Goal: Task Accomplishment & Management: Manage account settings

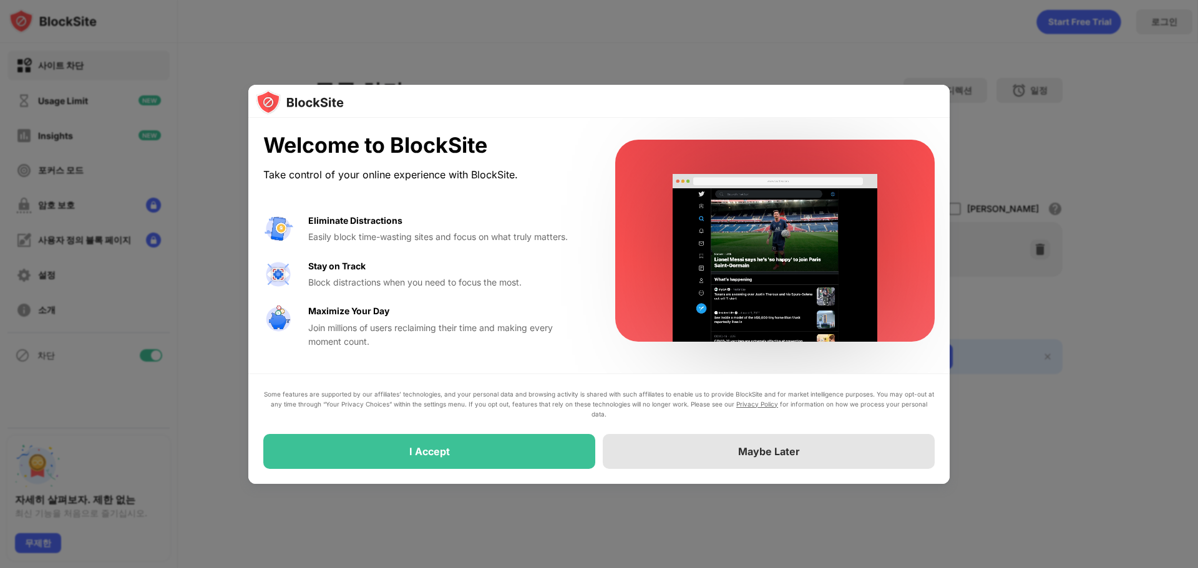
click at [656, 460] on div "Maybe Later" at bounding box center [769, 451] width 332 height 35
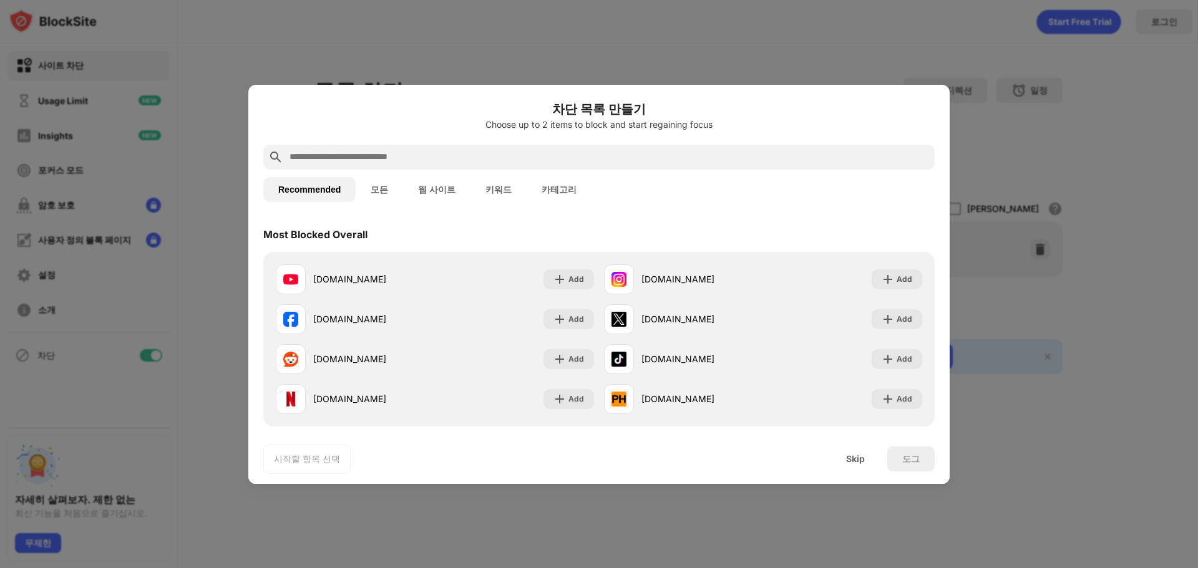
click at [464, 155] on input "text" at bounding box center [608, 157] width 641 height 15
paste input "**********"
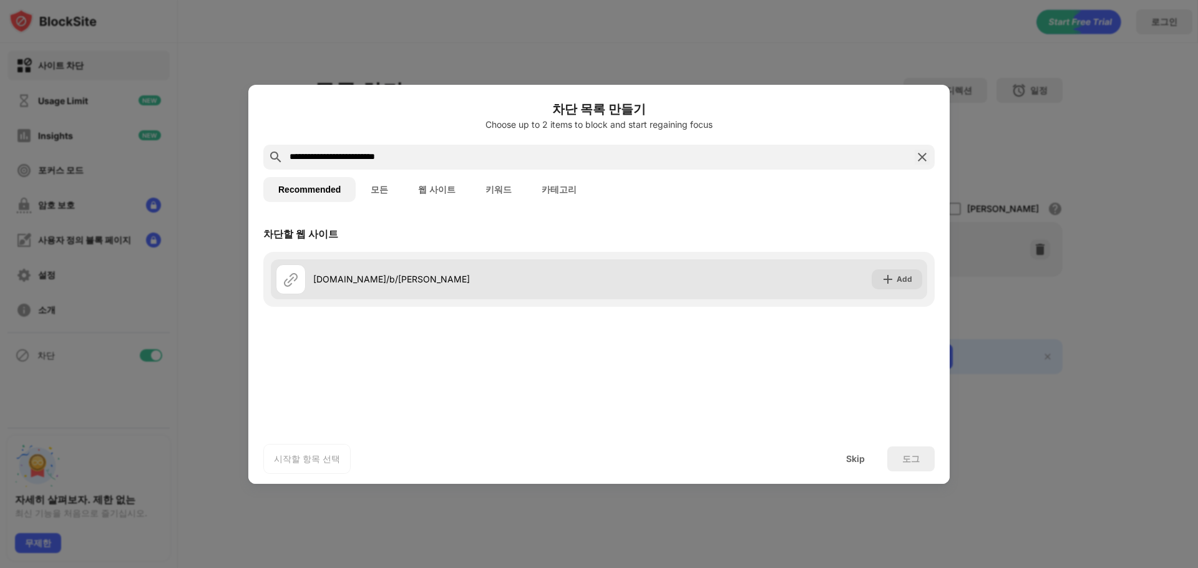
type input "**********"
click at [900, 276] on div "Add" at bounding box center [904, 279] width 16 height 12
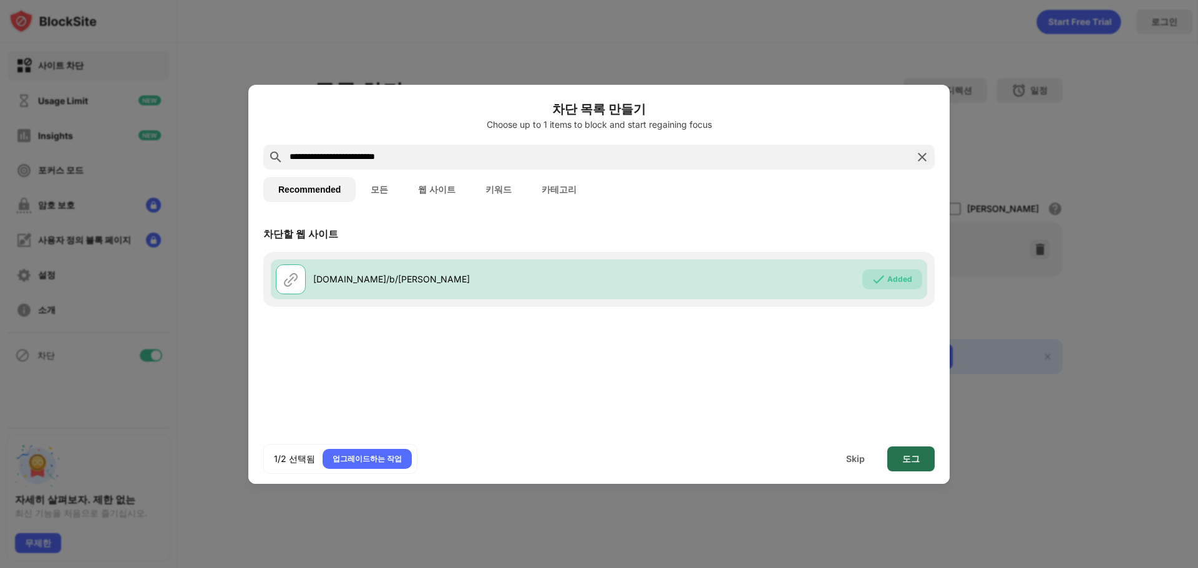
click at [915, 461] on div "도그" at bounding box center [910, 459] width 17 height 10
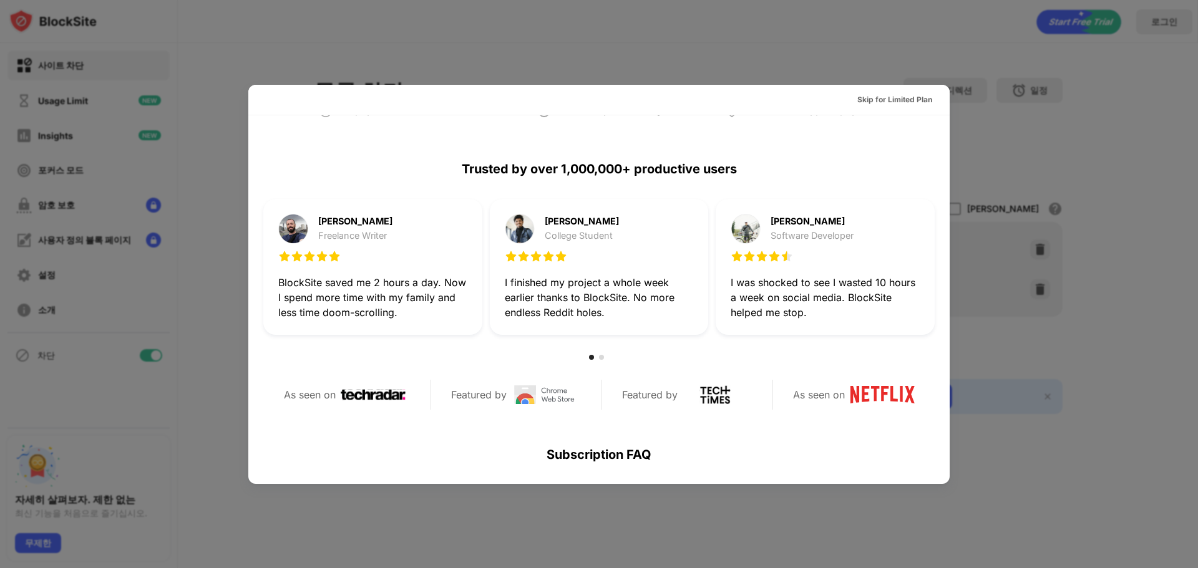
scroll to position [437, 0]
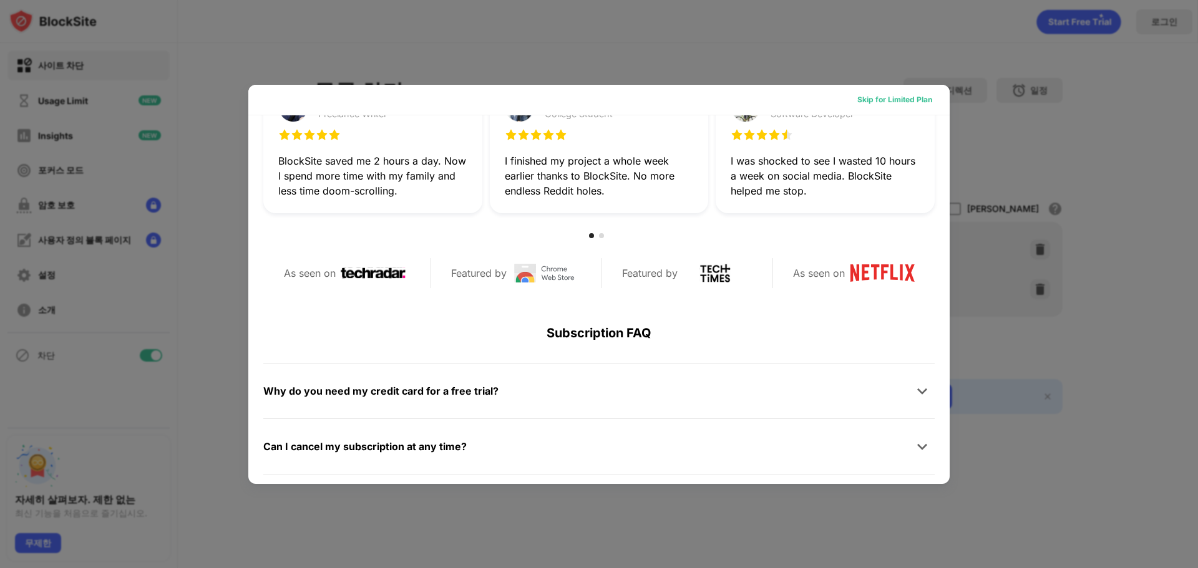
click at [905, 92] on div "Skip for Limited Plan" at bounding box center [894, 100] width 95 height 20
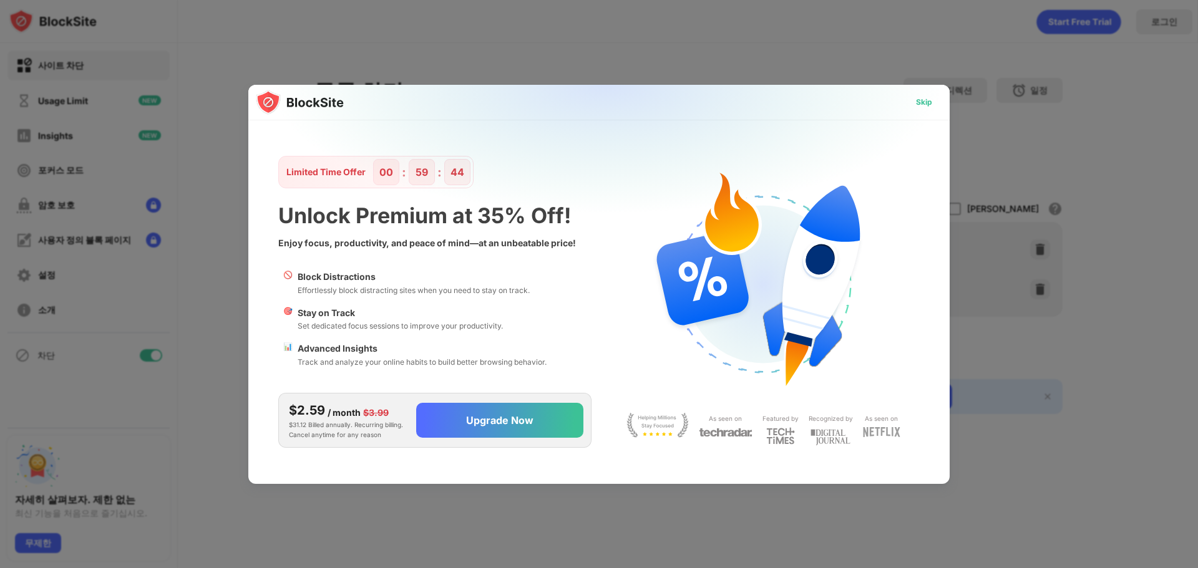
click at [928, 104] on div "Skip" at bounding box center [924, 102] width 16 height 12
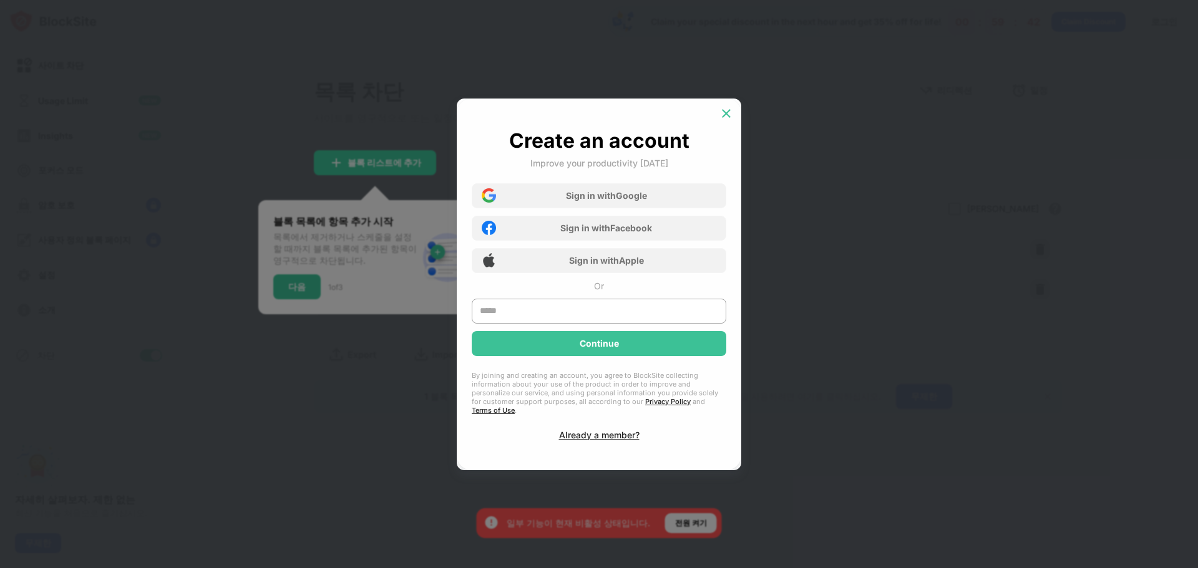
click at [722, 114] on img at bounding box center [726, 113] width 12 height 12
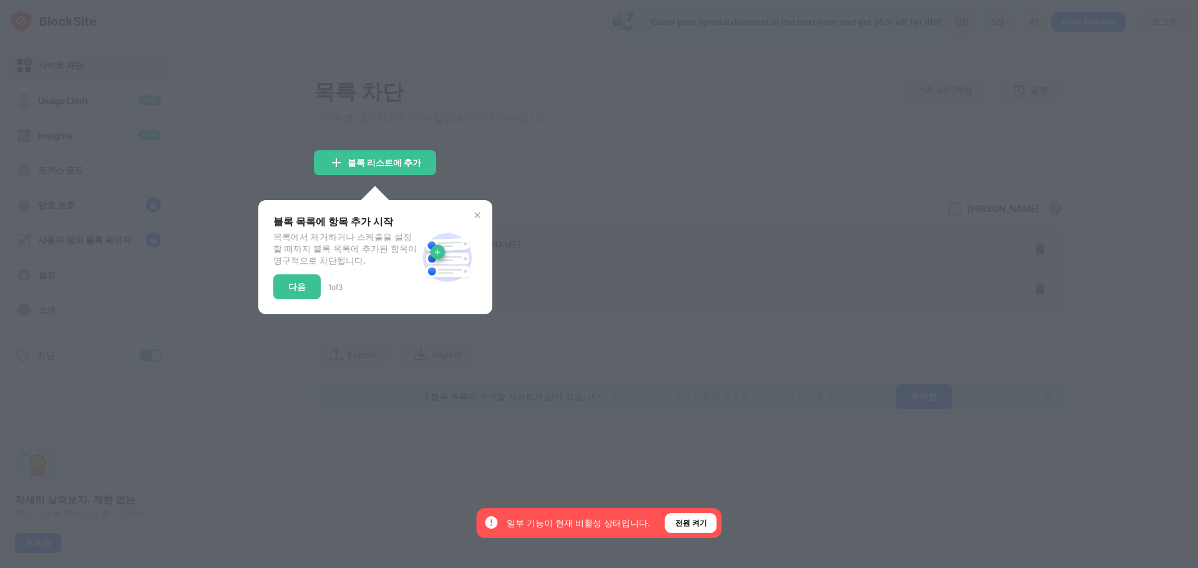
click at [475, 220] on img at bounding box center [477, 215] width 10 height 10
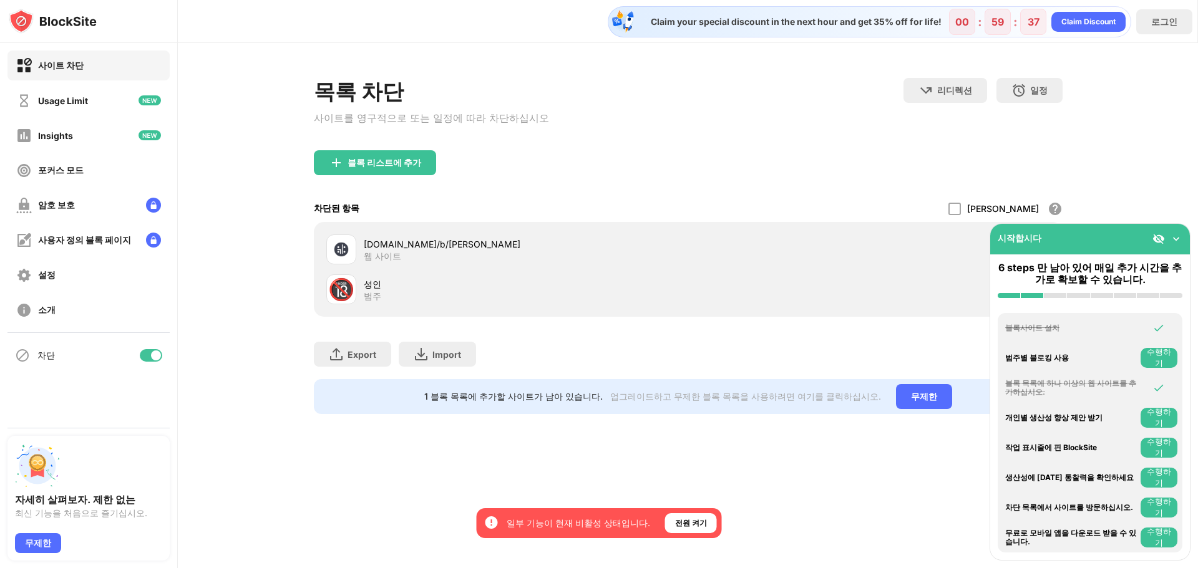
click at [1175, 236] on img at bounding box center [1176, 239] width 12 height 12
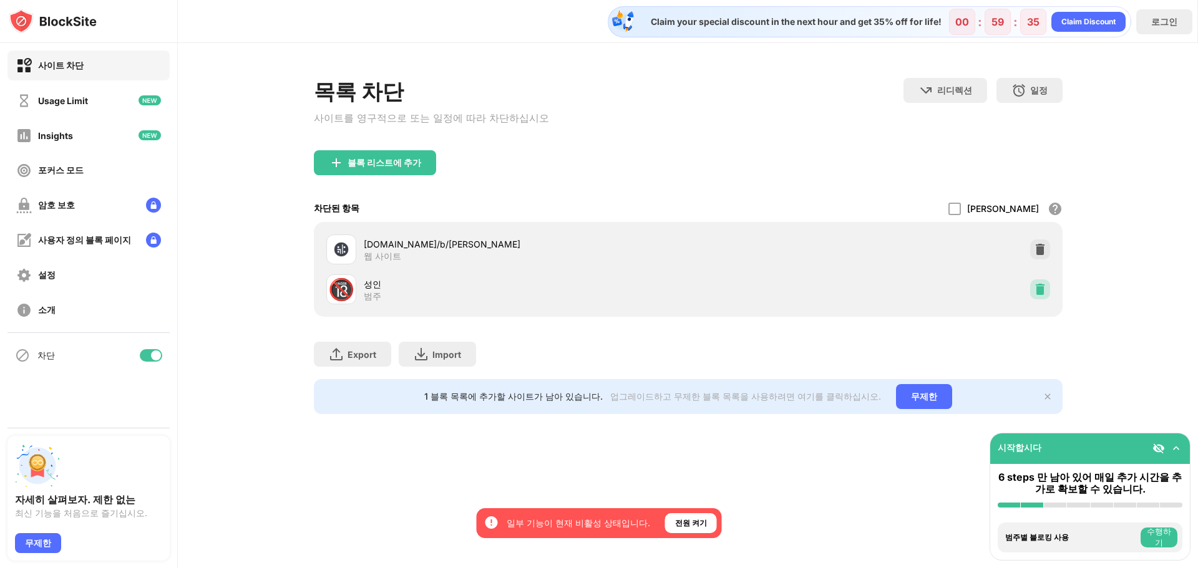
click at [1041, 293] on img at bounding box center [1040, 289] width 12 height 12
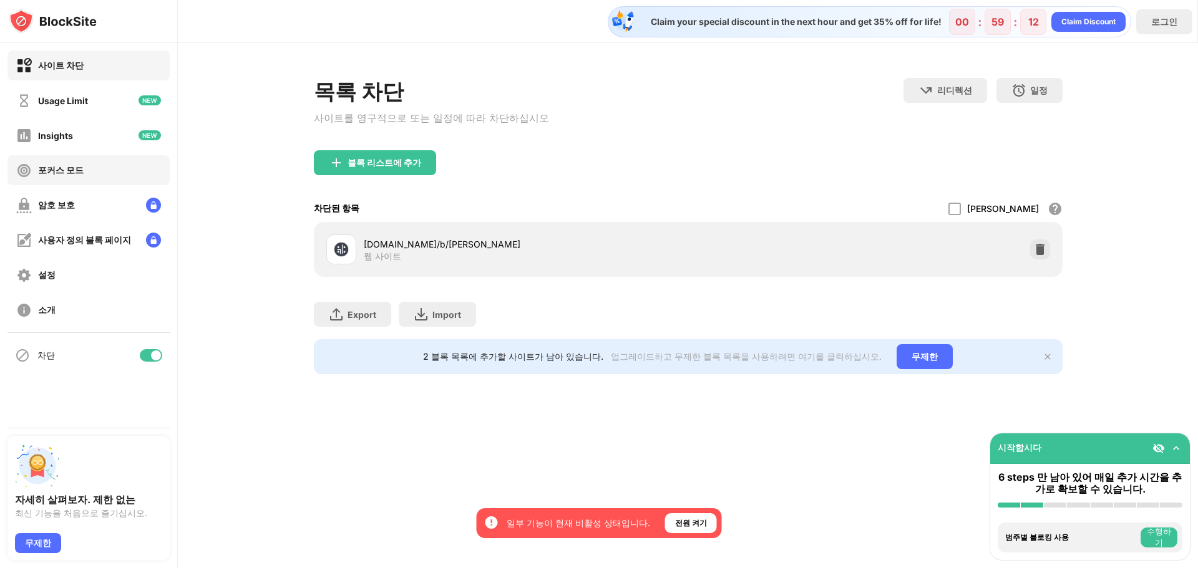
click at [69, 180] on div "포커스 모드" at bounding box center [88, 170] width 162 height 30
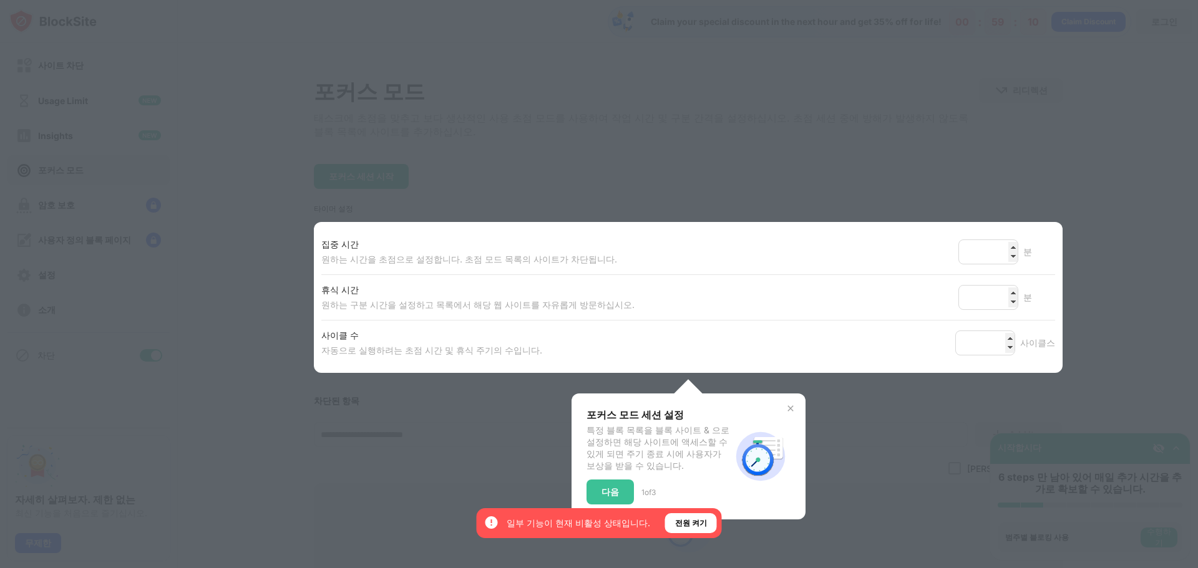
click at [167, 218] on div at bounding box center [599, 284] width 1198 height 568
click at [787, 412] on img at bounding box center [790, 409] width 10 height 10
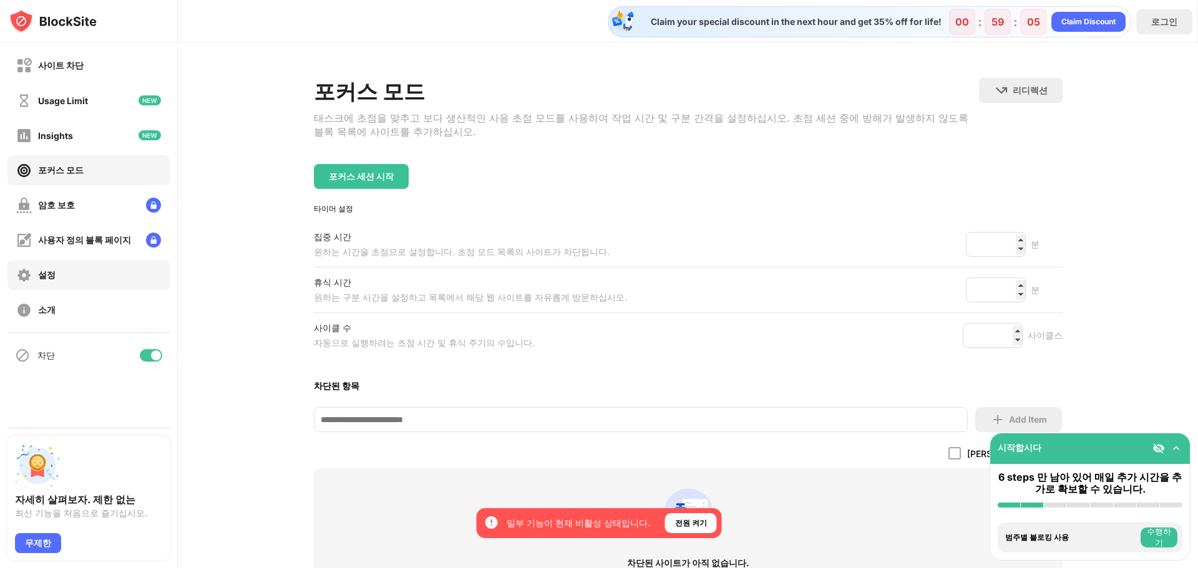
click at [59, 280] on div "설정" at bounding box center [88, 275] width 162 height 30
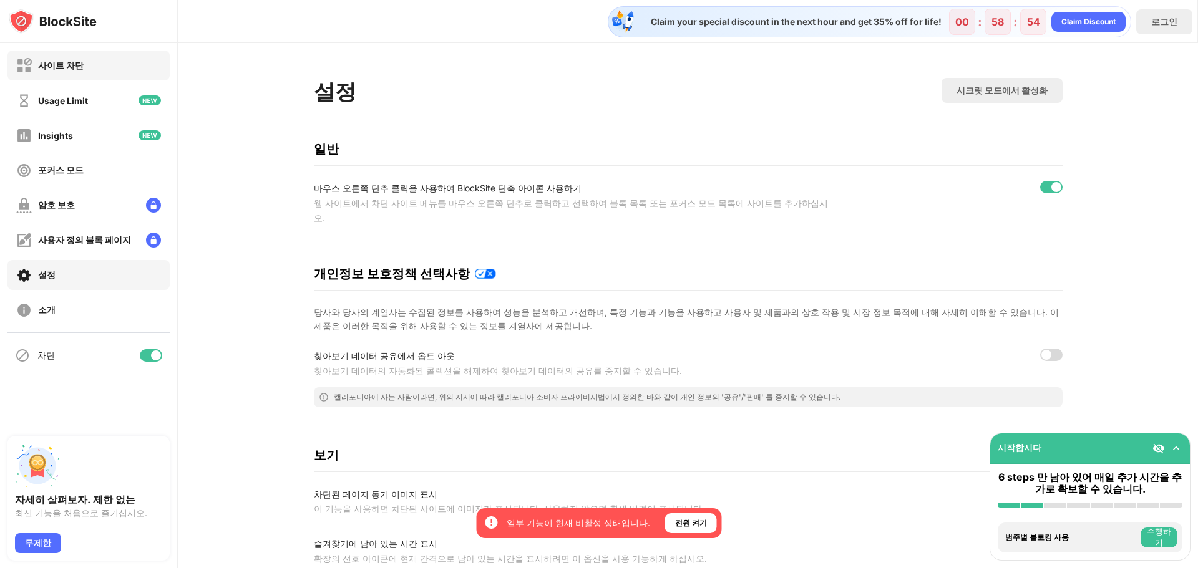
click at [59, 64] on div "사이트 차단" at bounding box center [61, 66] width 46 height 12
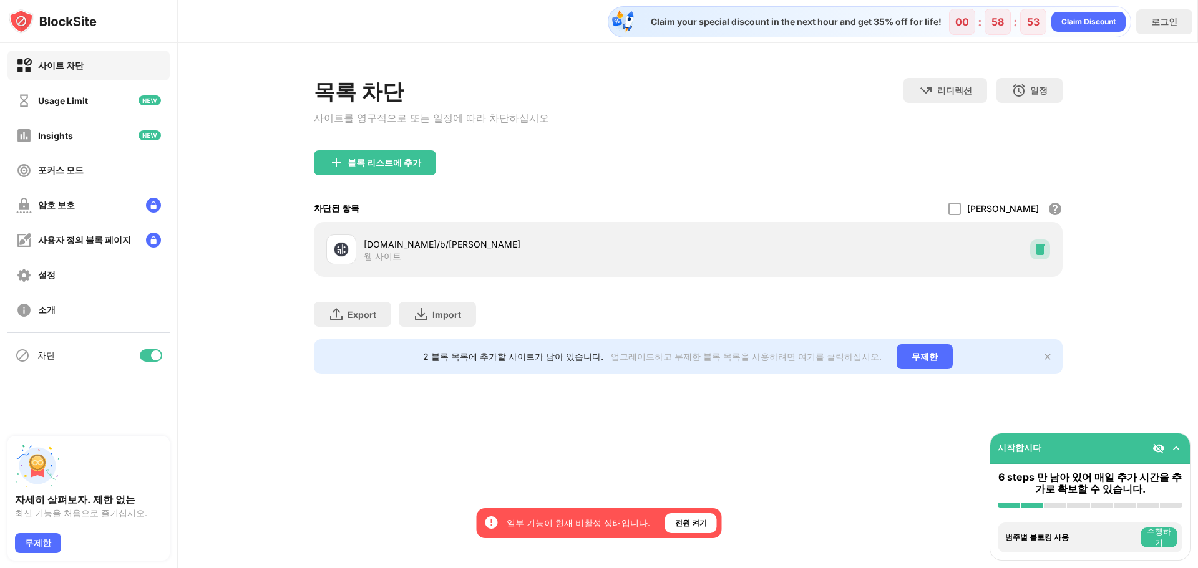
click at [1046, 255] on div at bounding box center [1040, 250] width 20 height 20
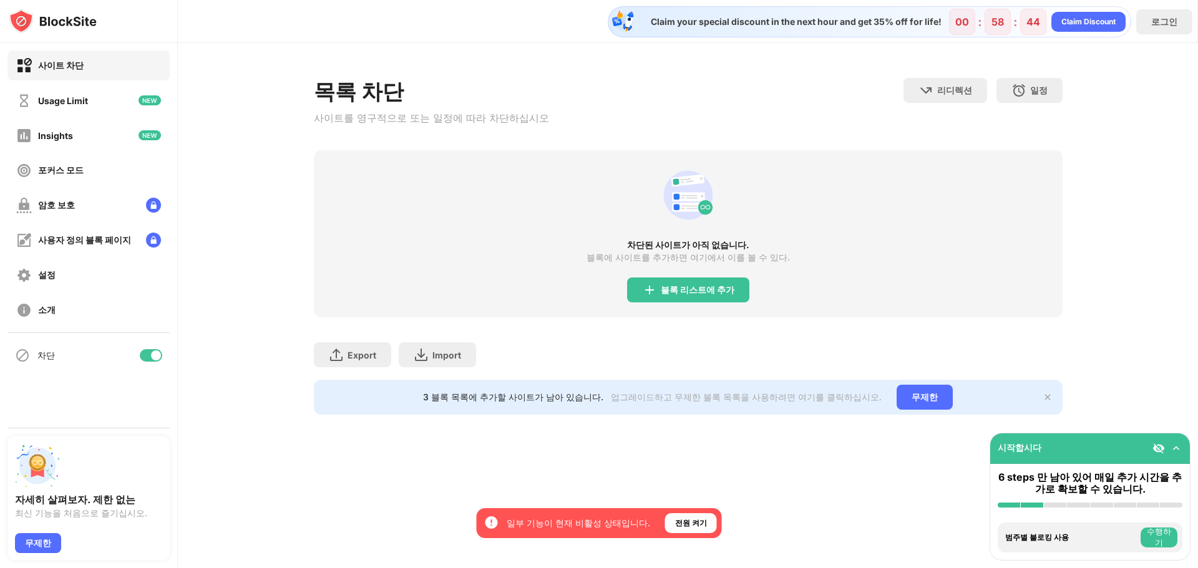
click at [1177, 449] on img at bounding box center [1176, 448] width 12 height 12
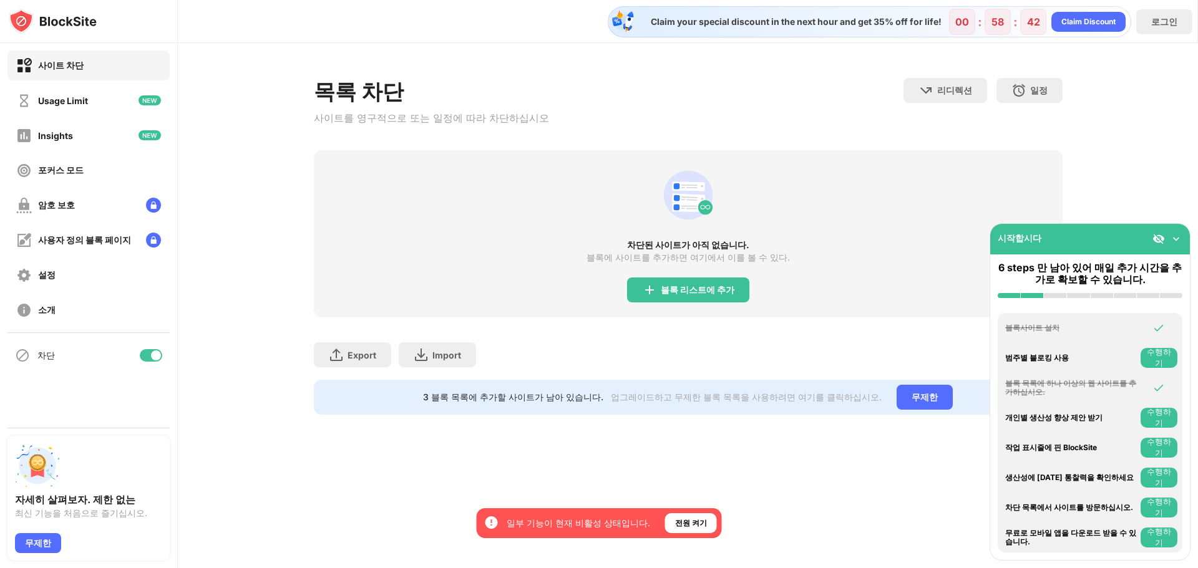
click at [148, 355] on div at bounding box center [151, 355] width 22 height 12
